Goal: Task Accomplishment & Management: Complete application form

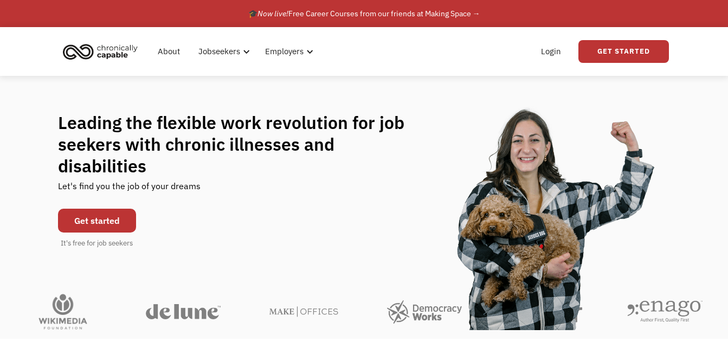
click at [104, 209] on link "Get started" at bounding box center [97, 221] width 78 height 24
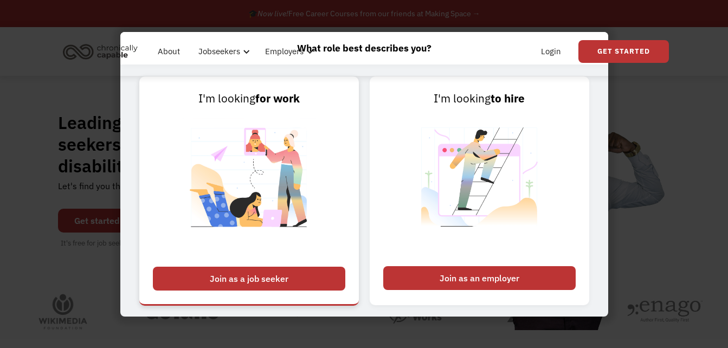
click at [217, 277] on div "Join as a job seeker" at bounding box center [249, 279] width 192 height 24
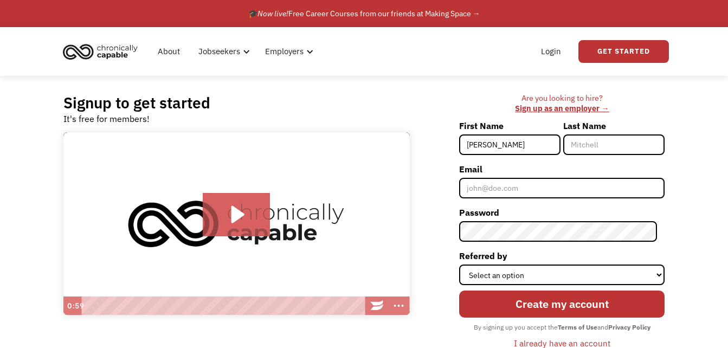
type input "[PERSON_NAME]"
type input "shaikh"
type input "[EMAIL_ADDRESS][DOMAIN_NAME]"
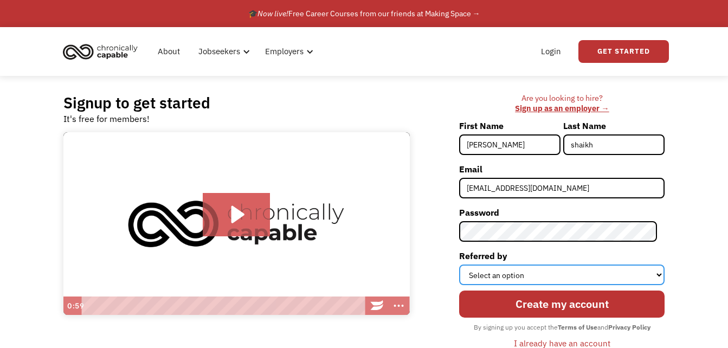
click at [544, 270] on select "Select an option Instagram Facebook Twitter Search Engine News Article Word of …" at bounding box center [561, 274] width 205 height 21
click at [505, 271] on select "Select an option Instagram Facebook Twitter Search Engine News Article Word of …" at bounding box center [561, 274] width 205 height 21
click at [495, 277] on select "Select an option Instagram Facebook Twitter Search Engine News Article Word of …" at bounding box center [561, 274] width 205 height 21
click at [511, 279] on select "Select an option Instagram Facebook Twitter Search Engine News Article Word of …" at bounding box center [561, 274] width 205 height 21
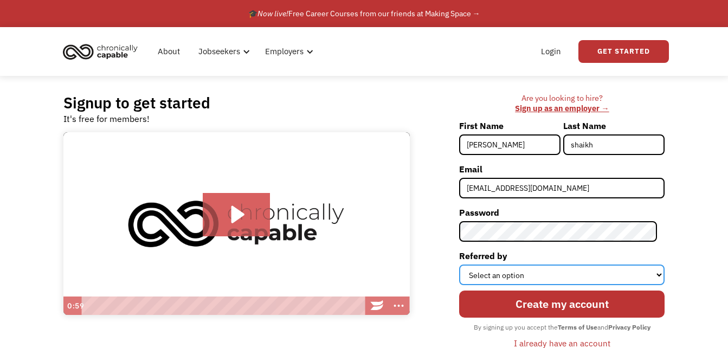
select select "Other"
click at [467, 264] on select "Select an option Instagram Facebook Twitter Search Engine News Article Word of …" at bounding box center [561, 274] width 205 height 21
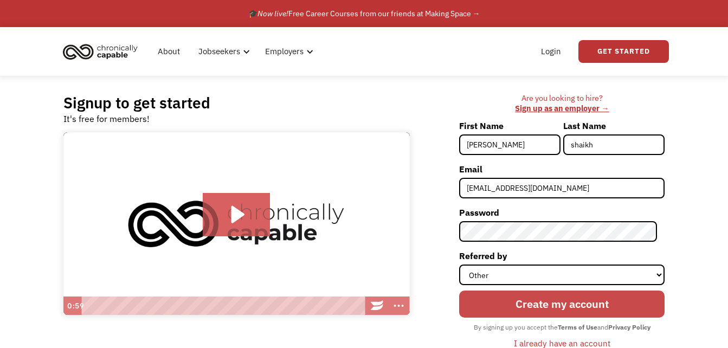
click at [527, 298] on input "Create my account" at bounding box center [561, 303] width 205 height 27
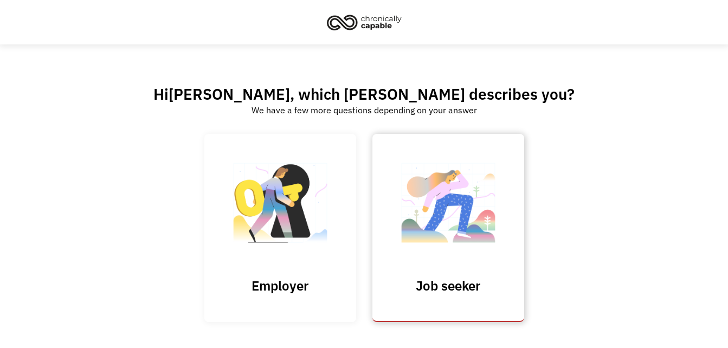
click at [465, 214] on img at bounding box center [448, 209] width 108 height 106
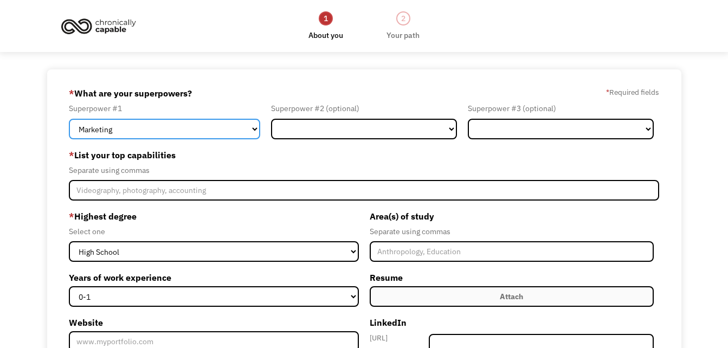
click at [253, 129] on select "Marketing Human Resources Finance Technology Operations Sales Industrial & Manu…" at bounding box center [164, 129] width 191 height 21
select select "Customer Service"
click at [69, 119] on select "Marketing Human Resources Finance Technology Operations Sales Industrial & Manu…" at bounding box center [164, 129] width 191 height 21
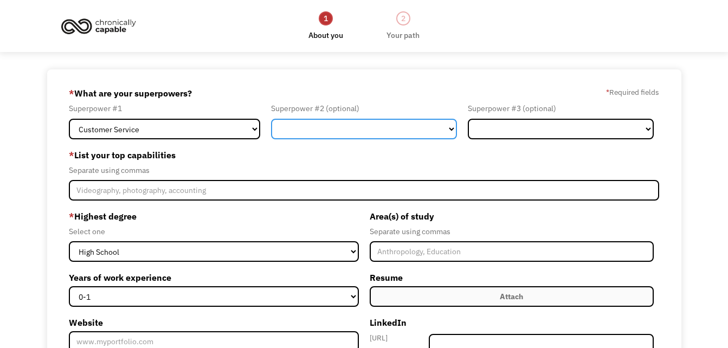
click at [454, 128] on select "Marketing Human Resources Finance Technology Operations Sales Industrial & Manu…" at bounding box center [364, 129] width 186 height 21
click at [464, 80] on div "68cd812fa8203985194b8a02 dewassie8264@gmail.com Denise shaikh Other * What are …" at bounding box center [364, 293] width 634 height 449
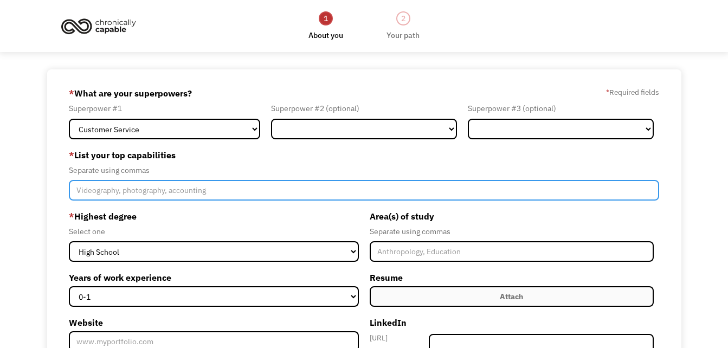
click at [117, 191] on input "Member-Create-Step1" at bounding box center [364, 190] width 590 height 21
type input "c"
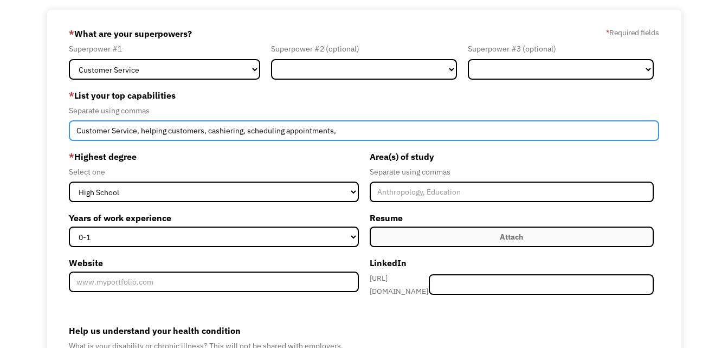
scroll to position [61, 0]
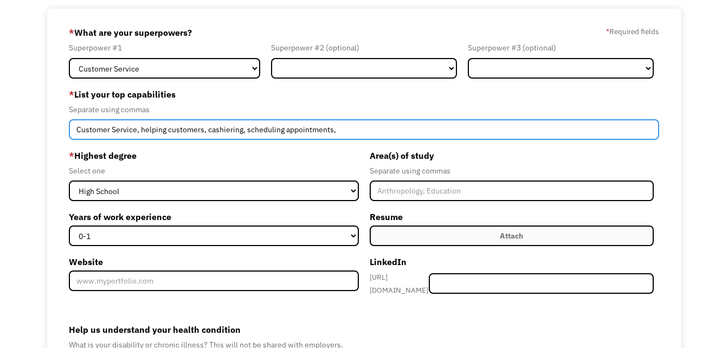
type input "Customer Service, helping customers, cashiering, scheduling appointments,"
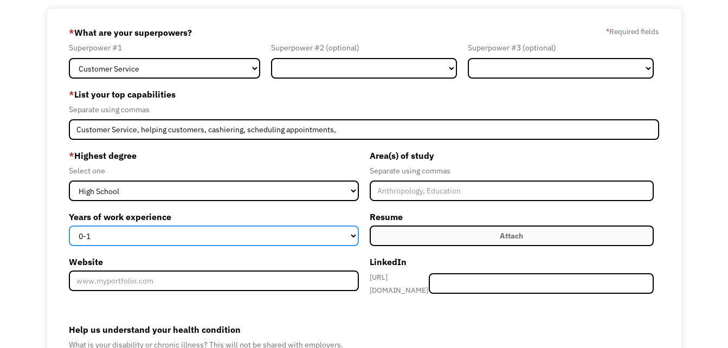
click at [352, 233] on select "0-1 2-4 5-10 11-15 15+" at bounding box center [214, 235] width 290 height 21
select select "15+"
click at [69, 225] on select "0-1 2-4 5-10 11-15 15+" at bounding box center [214, 235] width 290 height 21
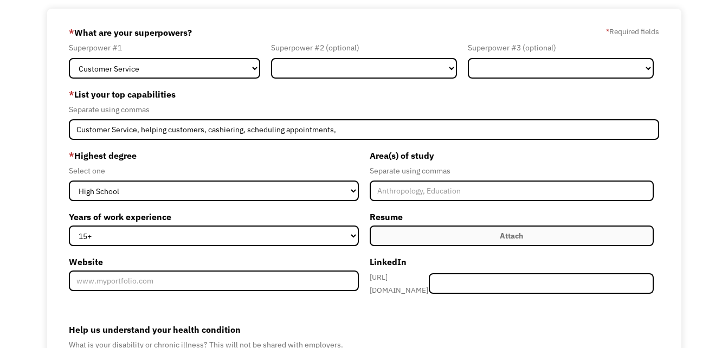
click at [471, 230] on label "Attach" at bounding box center [512, 235] width 284 height 21
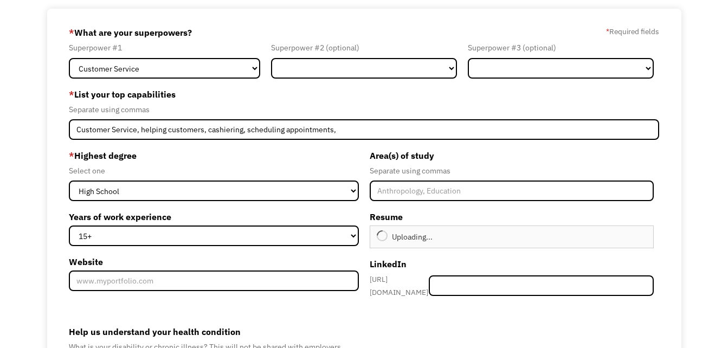
type input "Continue"
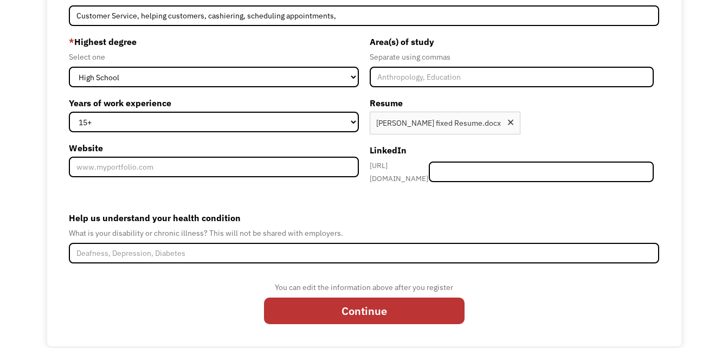
scroll to position [185, 0]
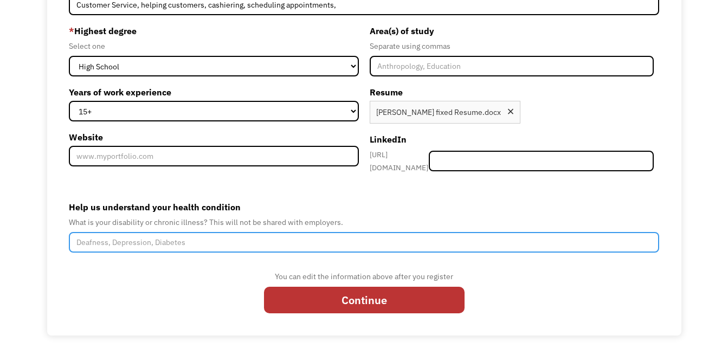
click at [107, 237] on input "Help us understand your health condition" at bounding box center [364, 242] width 590 height 21
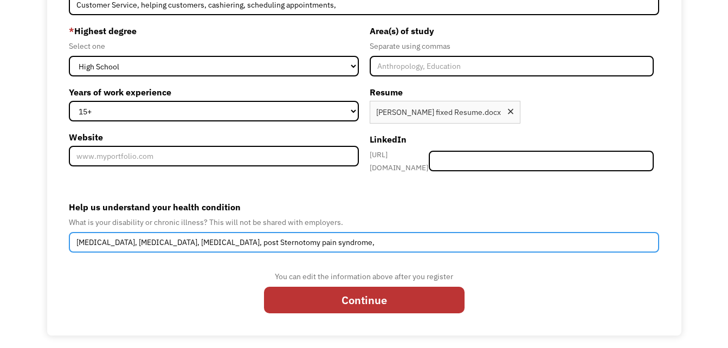
click at [210, 236] on input "fibromyalgia, Chronic Headaches, IBS, post Sternotomy pain syndrome," at bounding box center [364, 242] width 590 height 21
click at [270, 239] on input "fibromyalgia, Chronic Headaches, IBS, Post Sternotomy pain syndrome," at bounding box center [364, 242] width 590 height 21
click at [287, 240] on input "fibromyalgia, Chronic Headaches, IBS, Post Sternotomy Pain syndrome," at bounding box center [364, 242] width 590 height 21
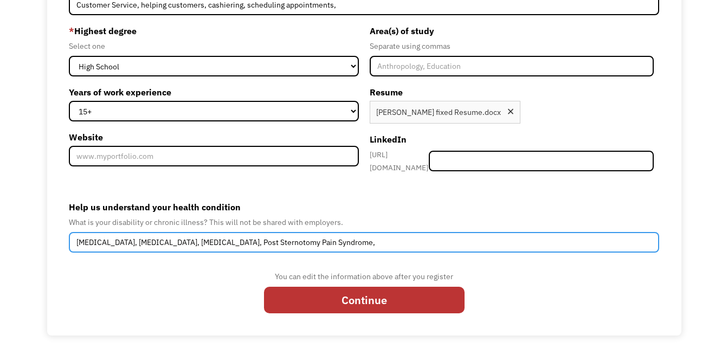
click at [328, 236] on input "fibromyalgia, Chronic Headaches, IBS, Post Sternotomy Pain Syndrome," at bounding box center [364, 242] width 590 height 21
click at [542, 237] on input "fibromyalgia, Chronic Headaches, IBS, Post Sternotomy Pain Syndrome, Sciatic ne…" at bounding box center [364, 242] width 590 height 21
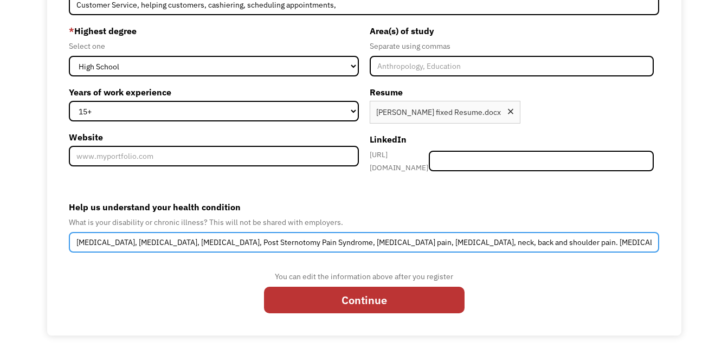
click at [578, 239] on input "fibromyalgia, Chronic Headaches, IBS, Post Sternotomy Pain Syndrome, Sciatic ne…" at bounding box center [364, 242] width 590 height 21
click at [599, 235] on input "fibromyalgia, Chronic Headaches, IBS, Post Sternotomy Pain Syndrome, Sciatic ne…" at bounding box center [364, 242] width 590 height 21
type input "fibromyalgia, Chronic Headaches, IBS, Post Sternotomy Pain Syndrome, Sciatic ne…"
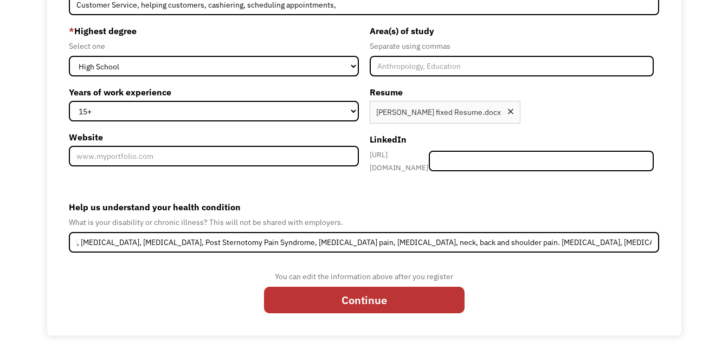
scroll to position [0, 0]
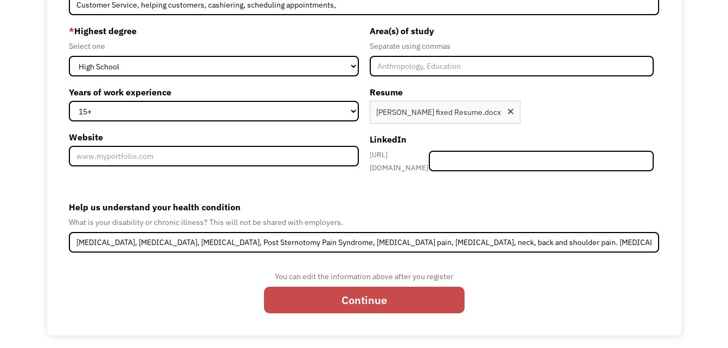
click at [399, 292] on input "Continue" at bounding box center [364, 300] width 201 height 27
type input "Please wait..."
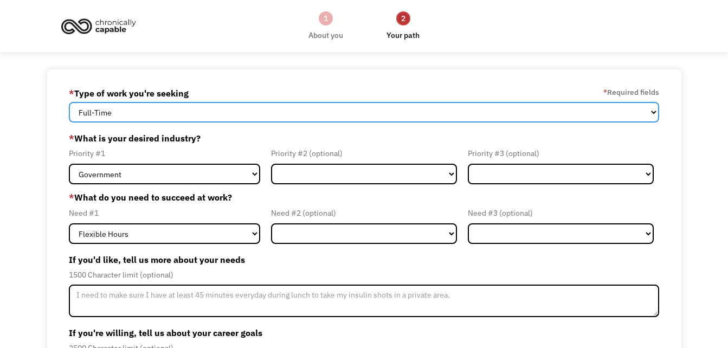
click at [150, 113] on select "Full-Time Part-Time Both Full-Time and Part-Time" at bounding box center [364, 112] width 590 height 21
select select "part-time"
click at [69, 102] on select "Full-Time Part-Time Both Full-Time and Part-Time" at bounding box center [364, 112] width 590 height 21
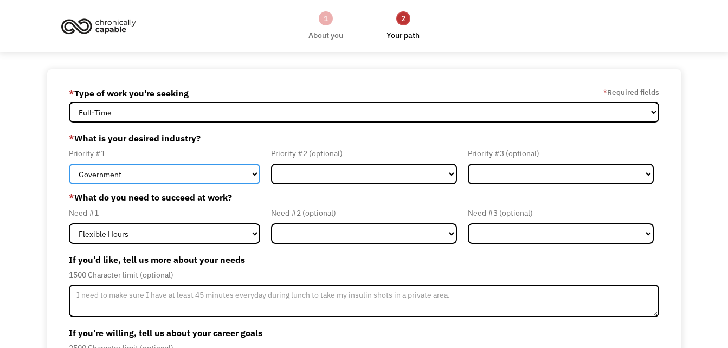
click at [254, 171] on select "Government Finance & Insurance Health & Social Care Tech & Engineering Creative…" at bounding box center [164, 174] width 191 height 21
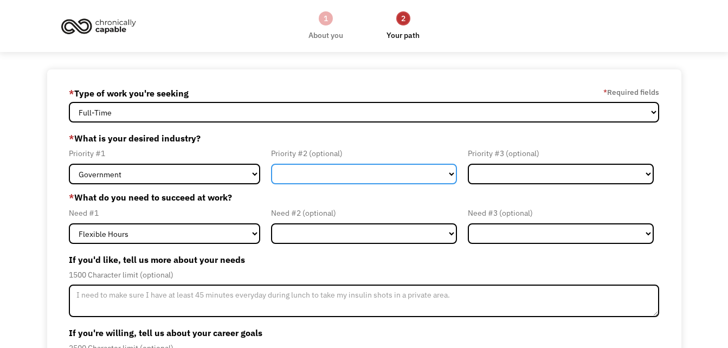
click at [306, 165] on select "Government Finance & Insurance Health & Social Care Tech & Engineering Creative…" at bounding box center [364, 174] width 186 height 21
select select "Administrative"
click at [271, 164] on select "Government Finance & Insurance Health & Social Care Tech & Engineering Creative…" at bounding box center [364, 174] width 186 height 21
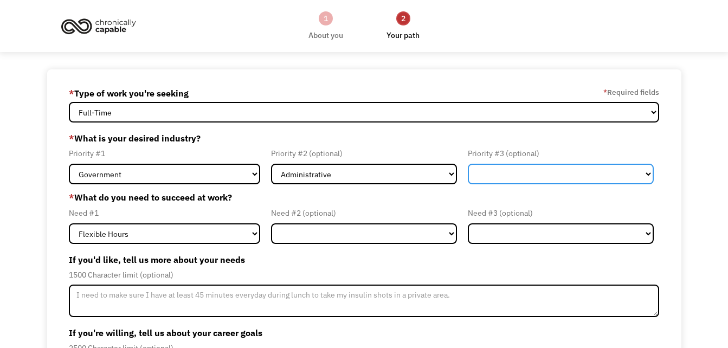
click at [502, 167] on select "Government Finance & Insurance Health & Social Care Tech & Engineering Creative…" at bounding box center [561, 174] width 186 height 21
select select "Finance & Insurance"
click at [468, 164] on select "Government Finance & Insurance Health & Social Care Tech & Engineering Creative…" at bounding box center [561, 174] width 186 height 21
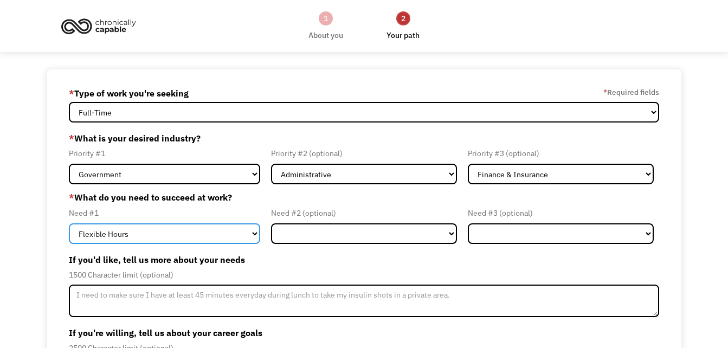
click at [253, 232] on select "Flexible Hours Remote Work Service Animal On-site Accommodations Visual Support…" at bounding box center [164, 233] width 191 height 21
select select "Remote Work"
click at [69, 223] on select "Flexible Hours Remote Work Service Animal On-site Accommodations Visual Support…" at bounding box center [164, 233] width 191 height 21
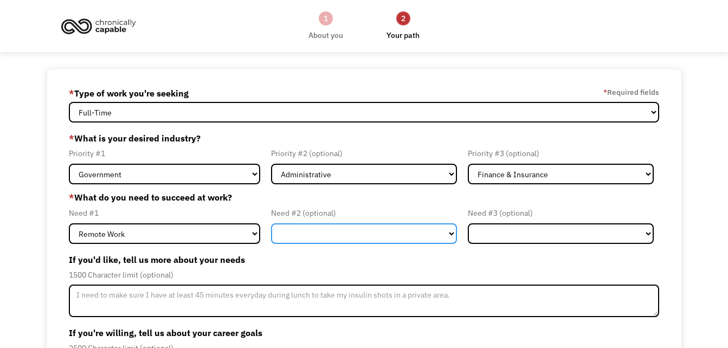
click at [360, 233] on select "Flexible Hours Remote Work Service Animal On-site Accommodations Visual Support…" at bounding box center [364, 233] width 186 height 21
select select "Flexible Hours"
click at [271, 223] on select "Flexible Hours Remote Work Service Animal On-site Accommodations Visual Support…" at bounding box center [364, 233] width 186 height 21
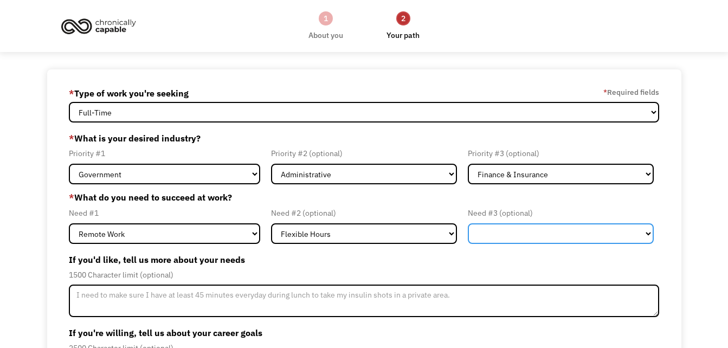
click at [492, 235] on select "Flexible Hours Remote Work Service Animal On-site Accommodations Visual Support…" at bounding box center [561, 233] width 186 height 21
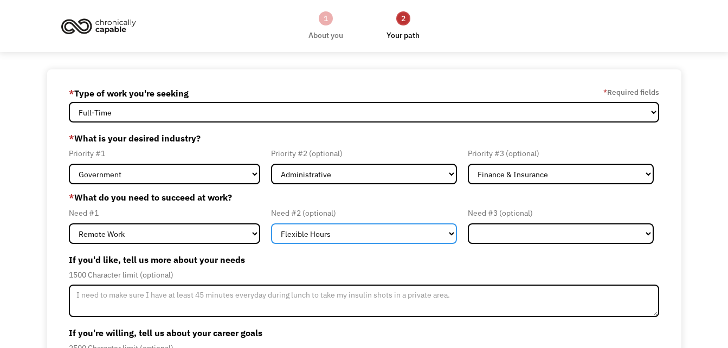
click at [439, 230] on select "Flexible Hours Remote Work Service Animal On-site Accommodations Visual Support…" at bounding box center [364, 233] width 186 height 21
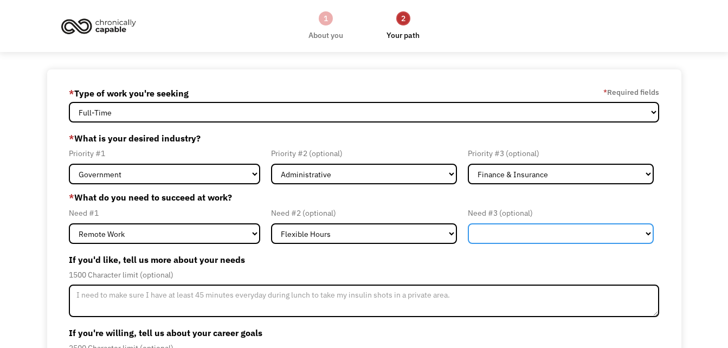
click at [484, 238] on select "Flexible Hours Remote Work Service Animal On-site Accommodations Visual Support…" at bounding box center [561, 233] width 186 height 21
select select "Remote Work"
click at [468, 223] on select "Flexible Hours Remote Work Service Animal On-site Accommodations Visual Support…" at bounding box center [561, 233] width 186 height 21
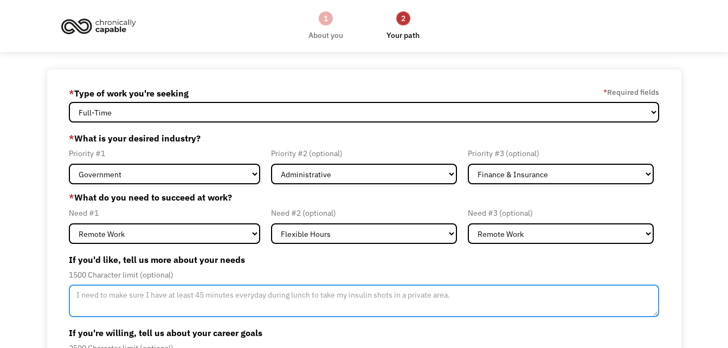
click at [146, 305] on textarea "Member-Update-Form-Step2" at bounding box center [364, 300] width 590 height 33
type textarea "i"
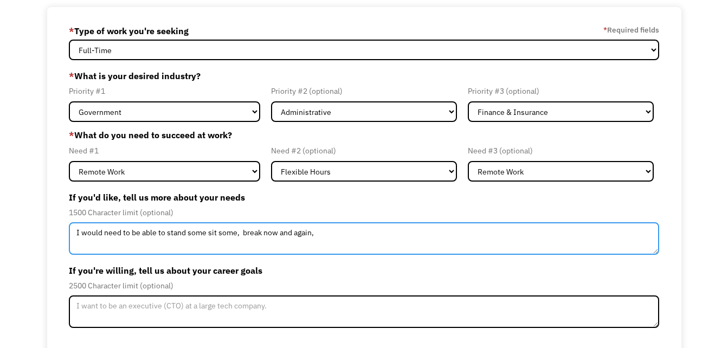
scroll to position [63, 0]
type textarea "I would need to be able to stand some sit some, break now and again,"
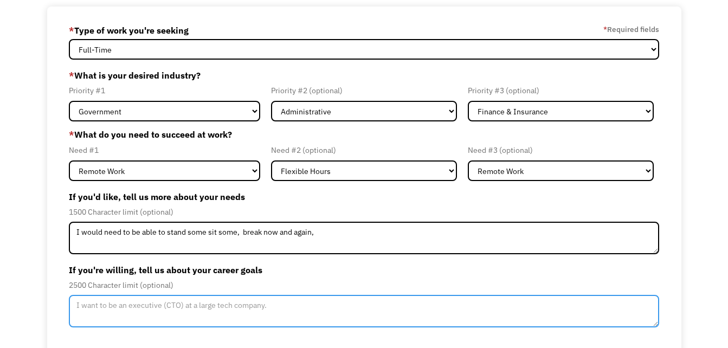
click at [111, 313] on textarea "Member-Update-Form-Step2" at bounding box center [364, 311] width 590 height 33
click at [311, 305] on textarea "Ok so, I am a 60-year-old women who just got her divorce finalized, i am on ssi…" at bounding box center [364, 311] width 590 height 33
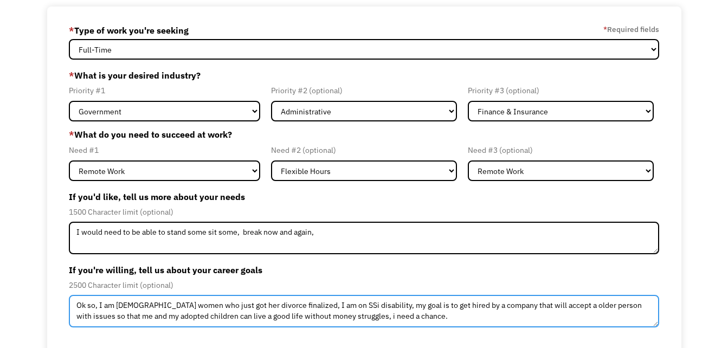
click at [340, 306] on textarea "Ok so, I am 60-year-old women who just got her divorce finalized, I am on SSi d…" at bounding box center [364, 311] width 590 height 33
click at [345, 302] on textarea "Ok so, I am 60-year-old women who just got her divorce finalized, I am on SSI d…" at bounding box center [364, 311] width 590 height 33
click at [355, 316] on textarea "Ok so, I am 60-year-old women who just got her divorce finalized, I am on SSI D…" at bounding box center [364, 311] width 590 height 33
click at [374, 313] on textarea "Ok so, I am 60-year-old women who just got her divorce finalized, I am on SSI D…" at bounding box center [364, 311] width 590 height 33
click at [406, 310] on textarea "Ok so, I am 60-year-old women who just got her divorce finalized, I am on SSI D…" at bounding box center [364, 311] width 590 height 33
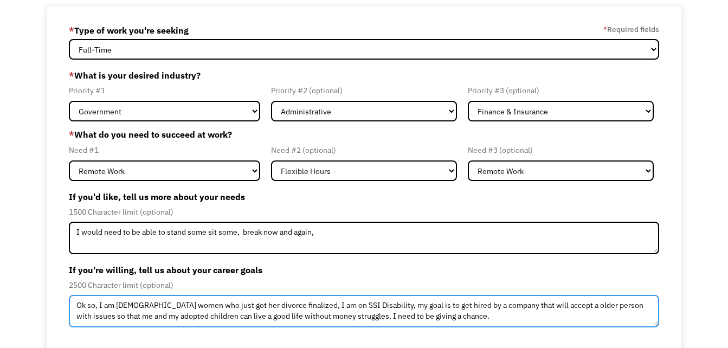
click at [453, 313] on textarea "Ok so, I am 60-year-old women who just got her divorce finalized, I am on SSI D…" at bounding box center [364, 311] width 590 height 33
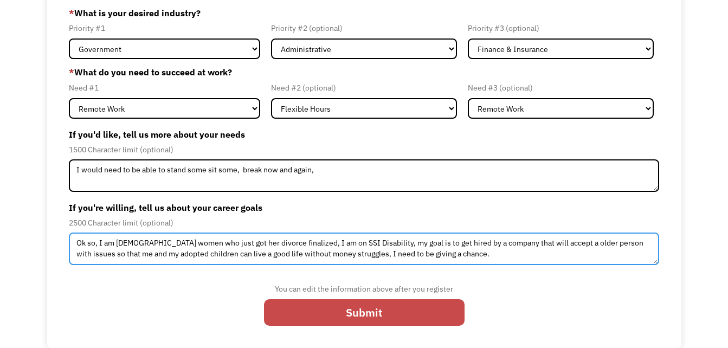
type textarea "Ok so, I am 60-year-old women who just got her divorce finalized, I am on SSI D…"
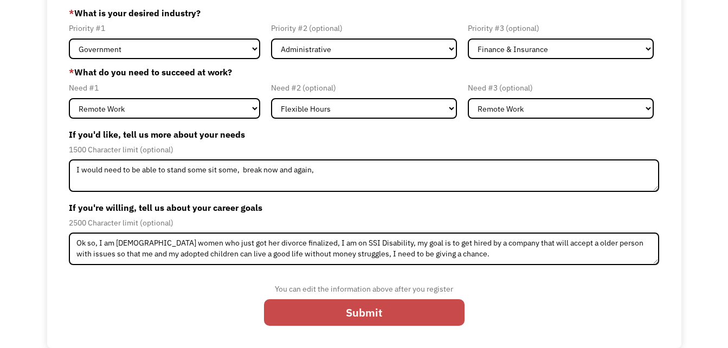
click at [417, 311] on input "Submit" at bounding box center [364, 312] width 201 height 27
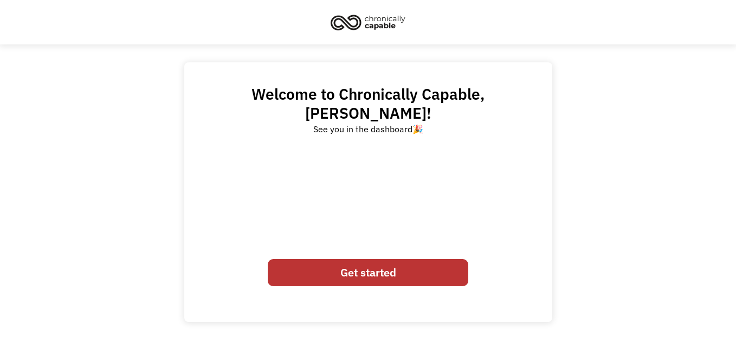
click at [371, 261] on link "Get started" at bounding box center [368, 272] width 201 height 27
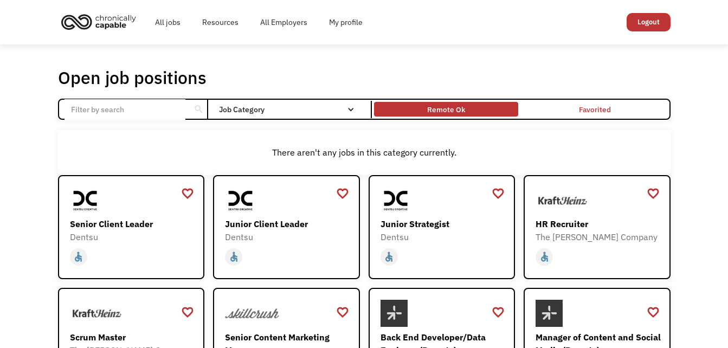
click at [437, 106] on div "Remote Ok" at bounding box center [446, 109] width 38 height 13
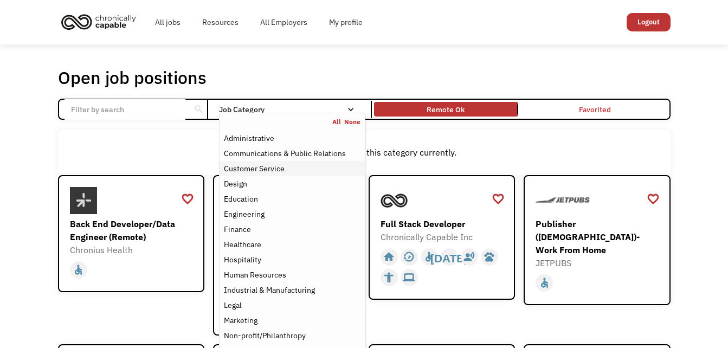
click at [293, 167] on div "Customer Service" at bounding box center [292, 168] width 136 height 13
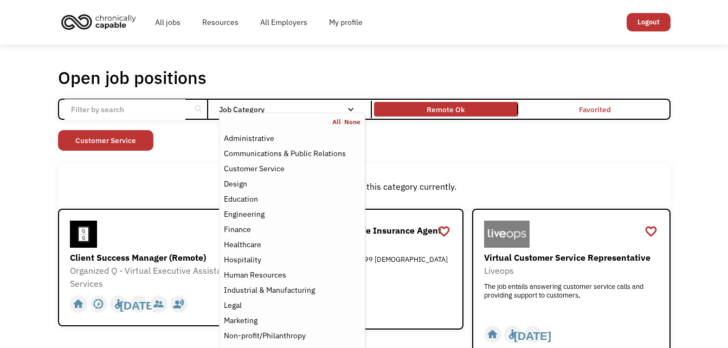
click at [433, 154] on div "Open job positions You have X liked items Search search Filter by category Admi…" at bounding box center [364, 212] width 612 height 290
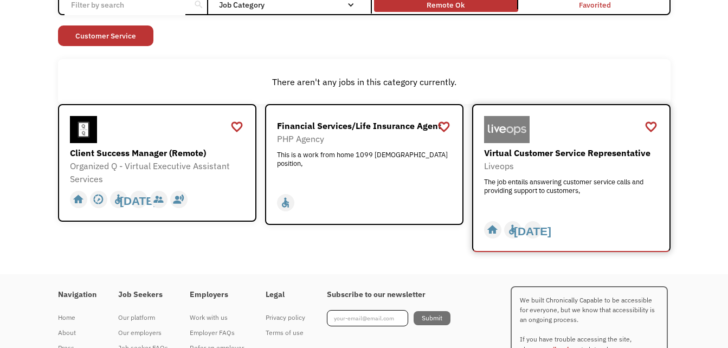
scroll to position [105, 0]
click at [512, 231] on div "accessible" at bounding box center [512, 229] width 11 height 16
click at [516, 148] on div "Virtual Customer Service Representative" at bounding box center [572, 152] width 177 height 13
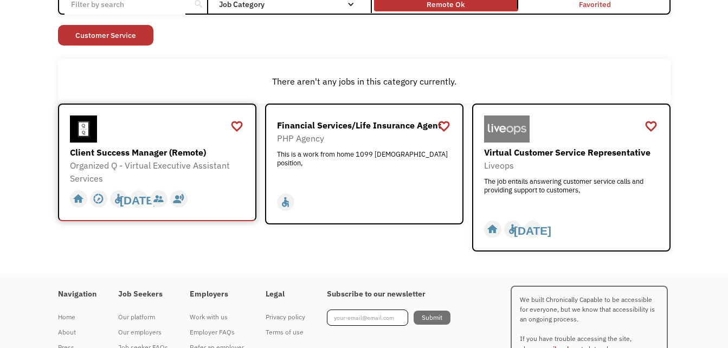
click at [153, 156] on div "Client Success Manager (Remote)" at bounding box center [158, 152] width 177 height 13
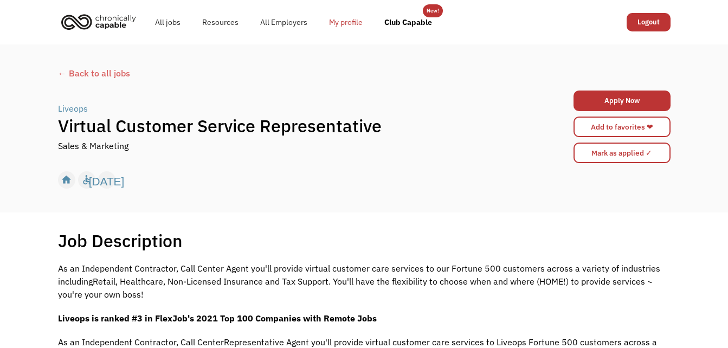
click at [338, 15] on link "My profile" at bounding box center [345, 22] width 55 height 35
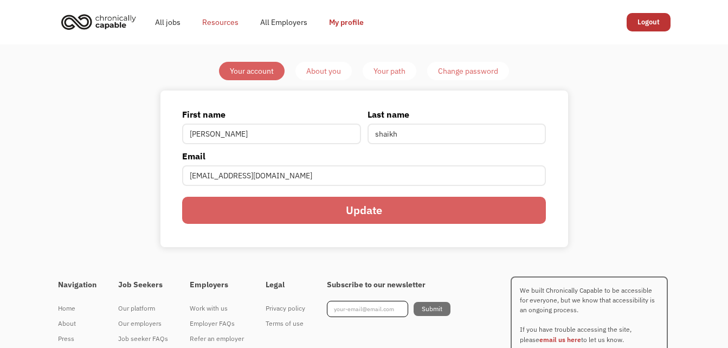
click at [226, 23] on link "Resources" at bounding box center [220, 22] width 58 height 35
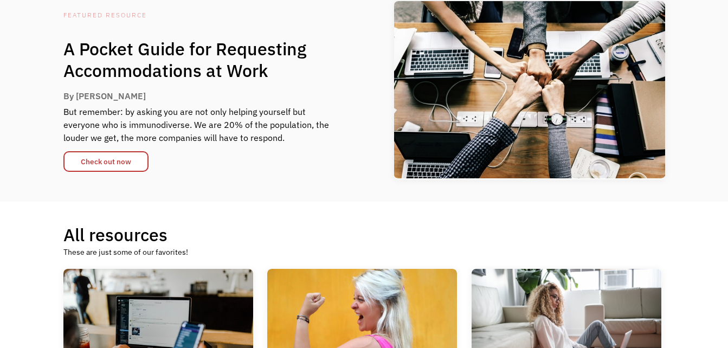
scroll to position [68, 0]
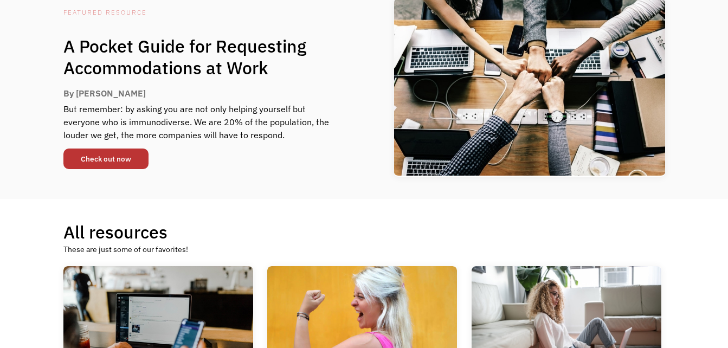
click at [121, 161] on link "Check out now" at bounding box center [105, 158] width 85 height 21
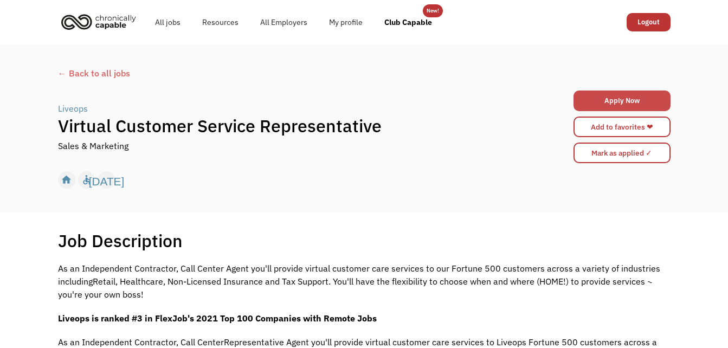
click at [599, 94] on link "Apply Now" at bounding box center [621, 100] width 97 height 21
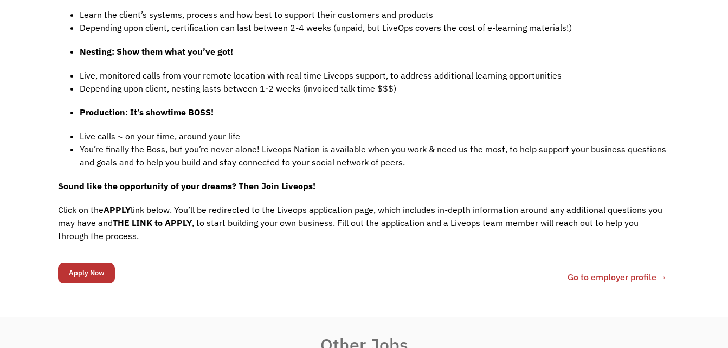
scroll to position [959, 0]
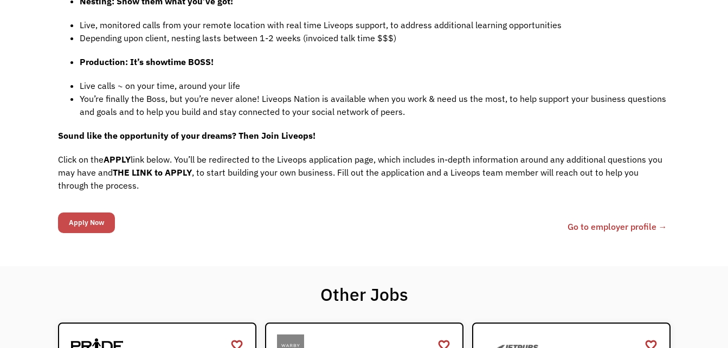
click at [86, 212] on input "Apply Now" at bounding box center [86, 222] width 57 height 21
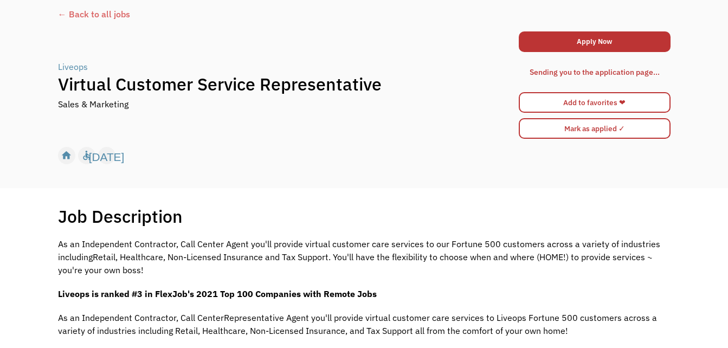
scroll to position [0, 0]
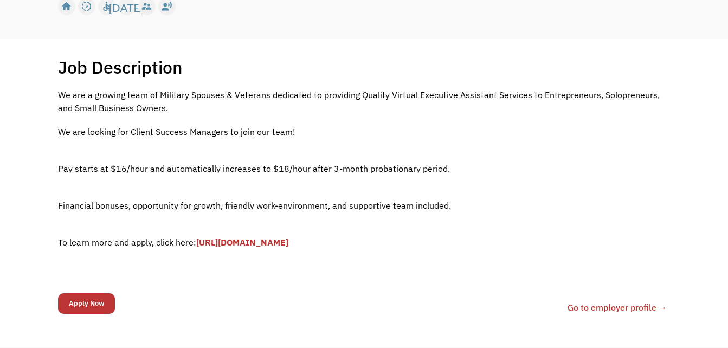
scroll to position [172, 0]
click at [587, 312] on link "Go to employer profile →" at bounding box center [617, 308] width 100 height 13
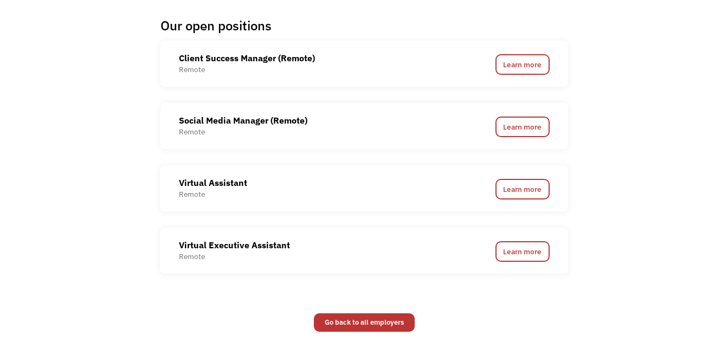
scroll to position [674, 0]
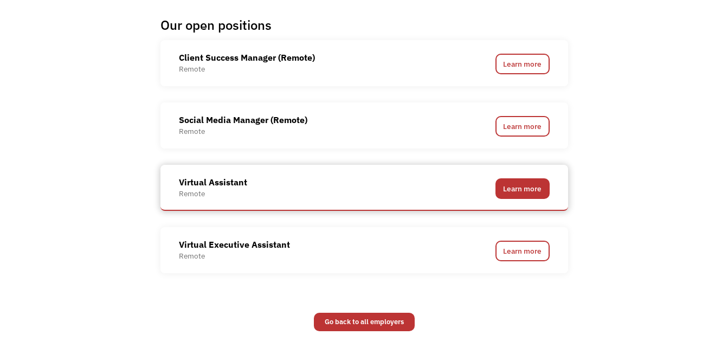
click at [514, 189] on link "Learn more" at bounding box center [522, 188] width 54 height 21
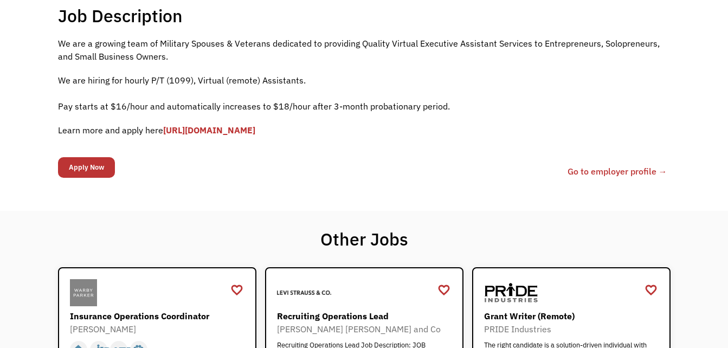
scroll to position [224, 0]
